Goal: Information Seeking & Learning: Understand process/instructions

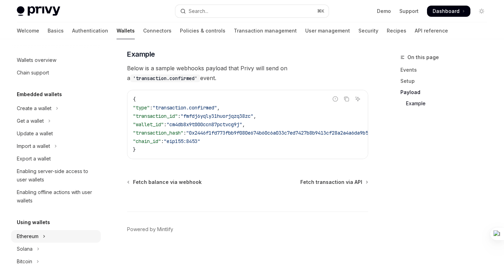
scroll to position [124, 0]
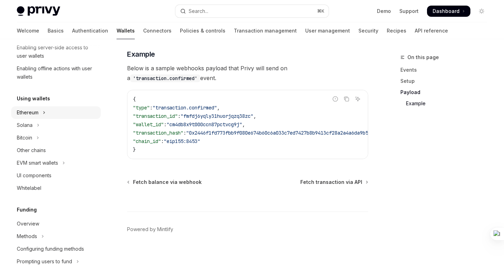
click at [48, 113] on button "Ethereum" at bounding box center [56, 112] width 90 height 13
type textarea "*"
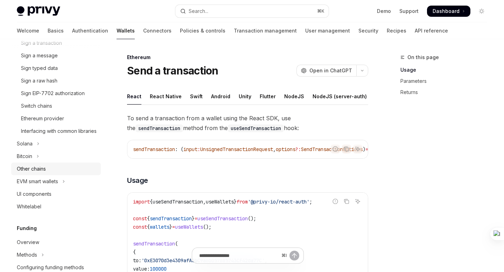
scroll to position [240, 0]
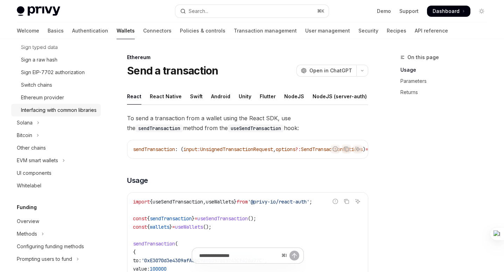
click at [44, 114] on div "Interfacing with common libraries" at bounding box center [59, 110] width 76 height 8
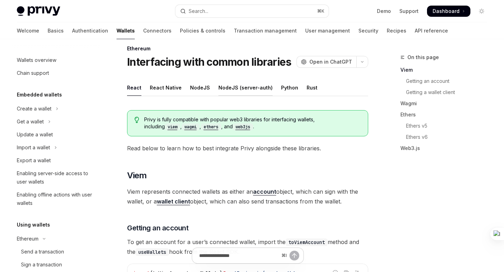
scroll to position [204, 0]
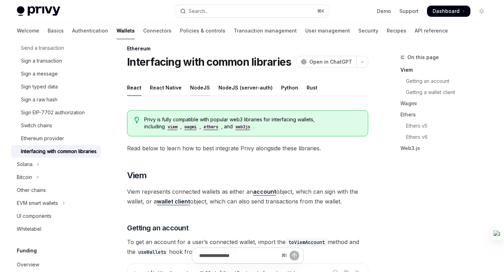
click at [197, 91] on div "NodeJS" at bounding box center [200, 87] width 20 height 16
type textarea "*"
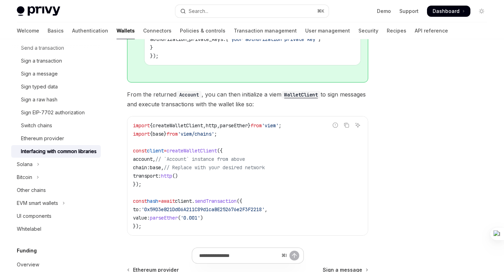
scroll to position [463, 0]
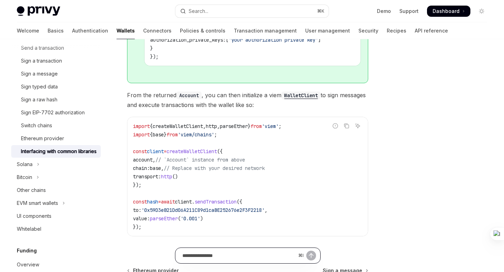
click at [221, 262] on input "Ask a question..." at bounding box center [238, 255] width 113 height 15
paste input "**********"
type input "**********"
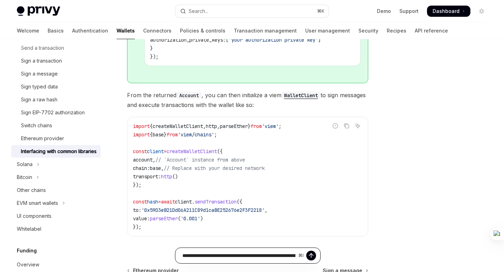
click at [311, 258] on icon "Send message" at bounding box center [311, 255] width 7 height 7
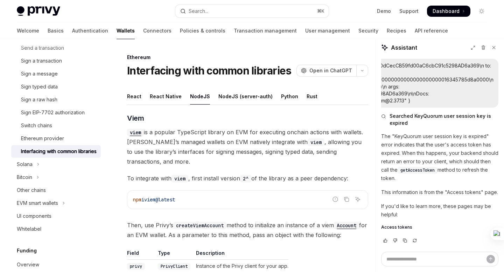
click at [141, 97] on ul "React React Native NodeJS NodeJS (server-auth) Python Rust" at bounding box center [247, 96] width 241 height 17
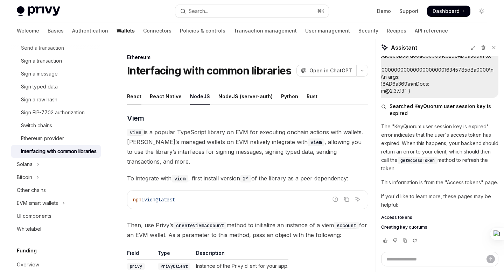
scroll to position [46, 0]
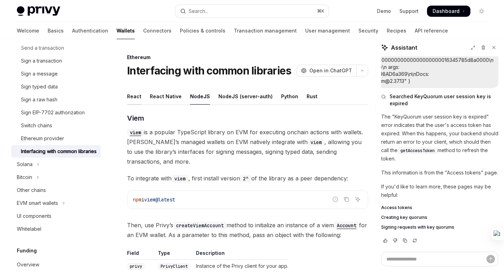
click at [138, 100] on div "React" at bounding box center [134, 96] width 14 height 16
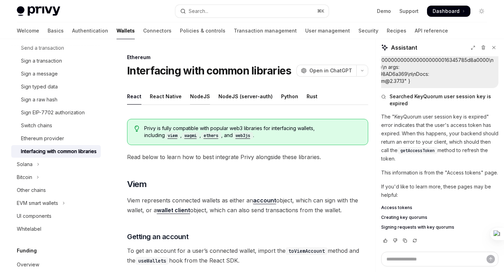
click at [192, 99] on div "NodeJS" at bounding box center [200, 96] width 20 height 16
type textarea "*"
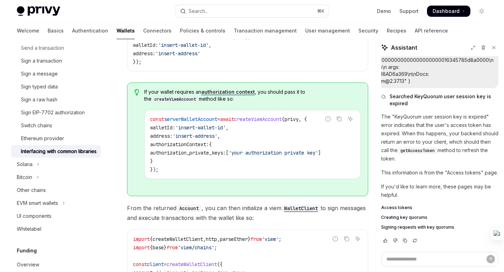
scroll to position [0, 0]
click at [341, 120] on icon "Copy the contents from the code block" at bounding box center [339, 119] width 6 height 6
click at [189, 13] on div "Search..." at bounding box center [199, 11] width 20 height 8
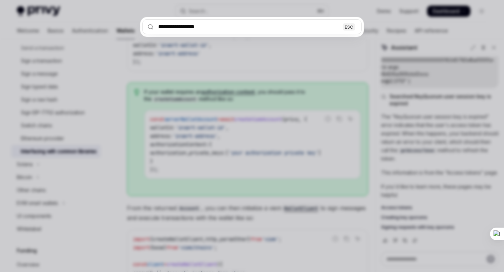
type input "**********"
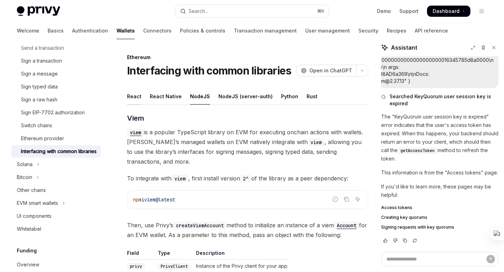
click at [138, 97] on div "React" at bounding box center [134, 96] width 14 height 16
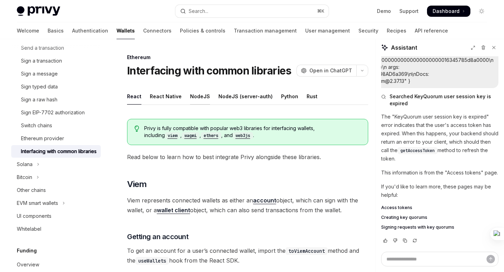
click at [197, 92] on div "NodeJS" at bounding box center [200, 96] width 20 height 16
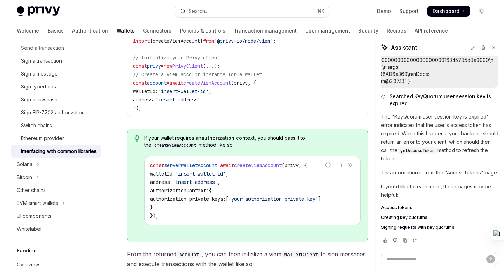
scroll to position [306, 0]
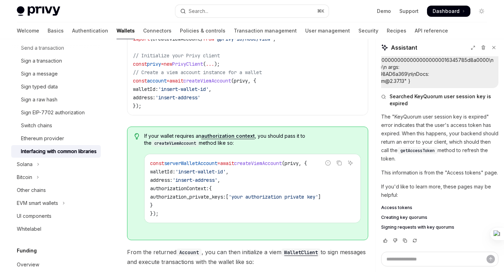
click at [223, 135] on link "authorization context" at bounding box center [228, 136] width 54 height 6
type textarea "*"
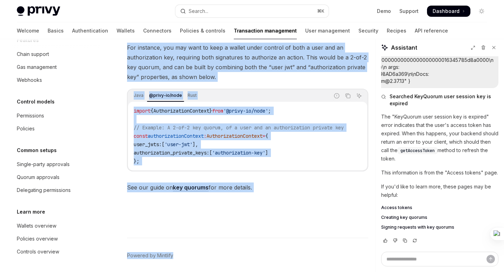
scroll to position [1257, 0]
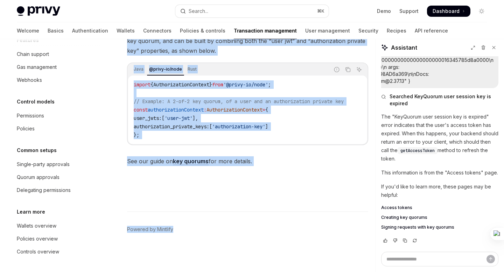
drag, startPoint x: 129, startPoint y: 56, endPoint x: 260, endPoint y: 162, distance: 167.7
copy div "Loremipsumdol Sitamet ConsEC Adip el SeddOEI Tempor inci utlabore et dol Magna …"
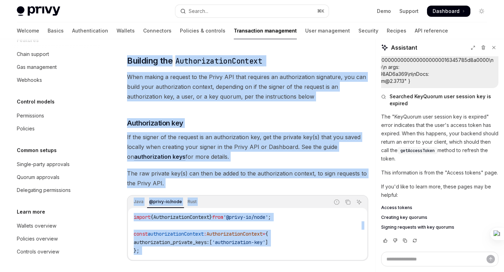
scroll to position [0, 0]
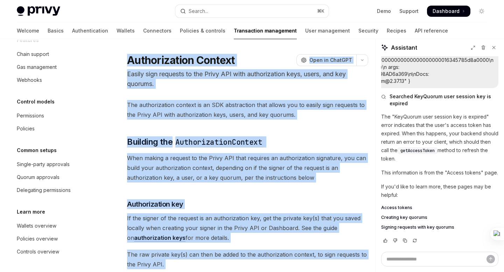
click at [234, 85] on p "Easily sign requests to the Privy API with authorization keys, users, and key q…" at bounding box center [247, 79] width 241 height 20
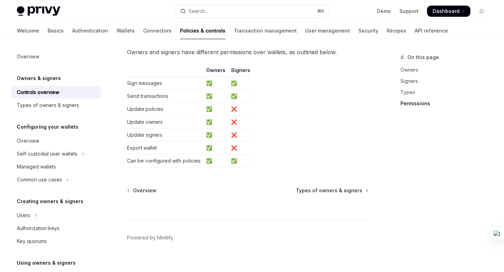
scroll to position [644, 0]
